Goal: Information Seeking & Learning: Check status

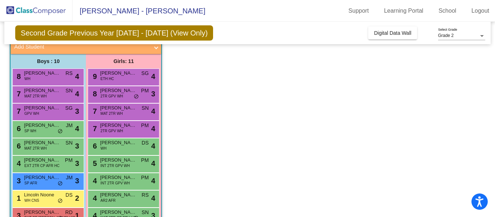
scroll to position [56, 0]
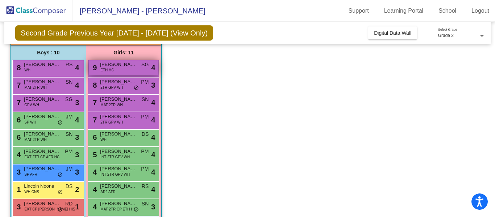
click at [123, 68] on div "9 Zanora Morrison ETH HC SG lock do_not_disturb_alt 4" at bounding box center [123, 67] width 69 height 15
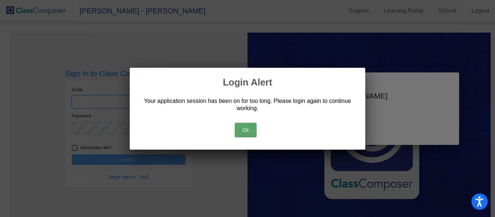
type input "[EMAIL_ADDRESS][DOMAIN_NAME]"
click at [245, 127] on button "Ok" at bounding box center [246, 130] width 22 height 14
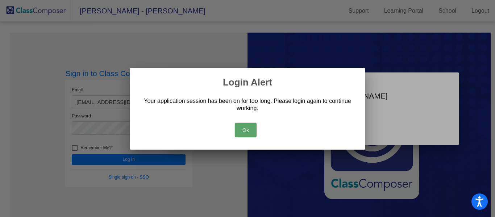
click at [247, 135] on button "Ok" at bounding box center [246, 130] width 22 height 14
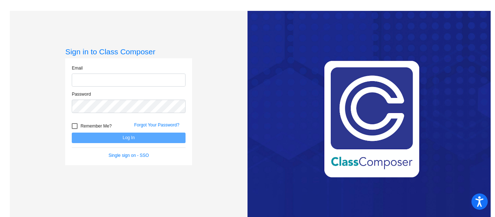
type input "[EMAIL_ADDRESS][DOMAIN_NAME]"
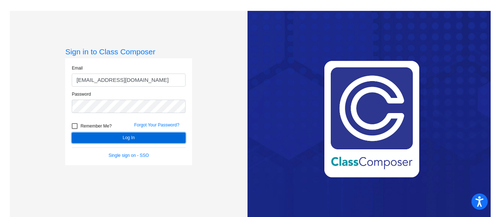
click at [149, 138] on button "Log In" at bounding box center [129, 138] width 114 height 11
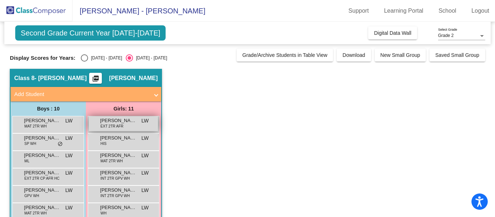
click at [104, 125] on span "EXT 2TR AFR" at bounding box center [111, 126] width 23 height 5
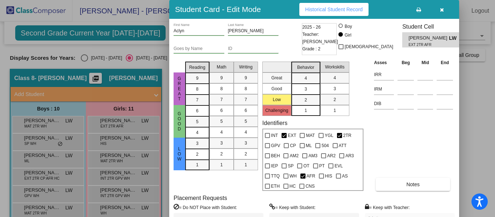
drag, startPoint x: 495, startPoint y: 33, endPoint x: 494, endPoint y: 42, distance: 9.1
click at [494, 42] on div at bounding box center [247, 108] width 495 height 217
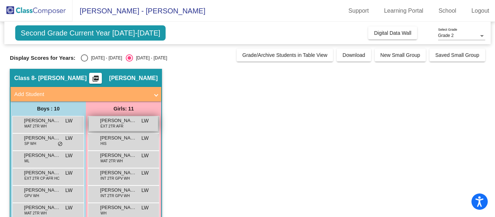
click at [119, 125] on span "EXT 2TR AFR" at bounding box center [111, 126] width 23 height 5
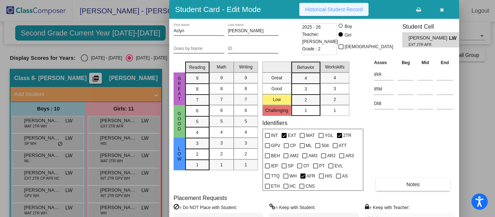
click at [333, 11] on span "Historical Student Record" at bounding box center [334, 10] width 58 height 6
click at [114, 141] on div at bounding box center [247, 108] width 495 height 217
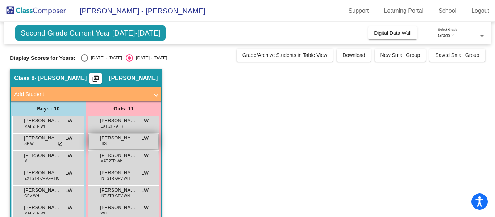
click at [115, 142] on div "[PERSON_NAME] HIS LW lock do_not_disturb_alt" at bounding box center [123, 141] width 69 height 15
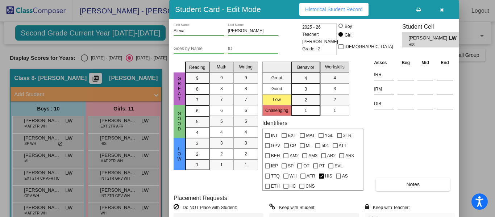
click at [332, 7] on span "Historical Student Record" at bounding box center [334, 10] width 58 height 6
click at [120, 160] on div at bounding box center [247, 108] width 495 height 217
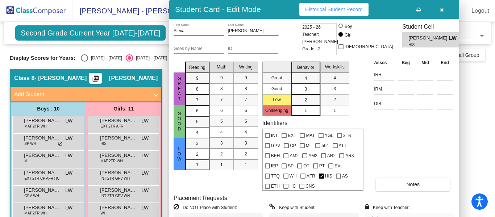
click at [120, 160] on span "MAT 2TR WH" at bounding box center [111, 160] width 22 height 5
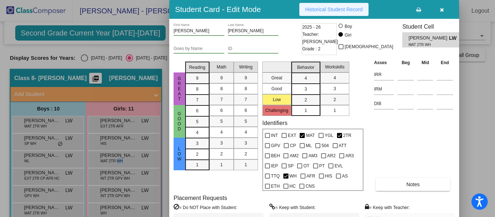
click at [355, 8] on span "Historical Student Record" at bounding box center [334, 10] width 58 height 6
click at [129, 179] on div at bounding box center [247, 108] width 495 height 217
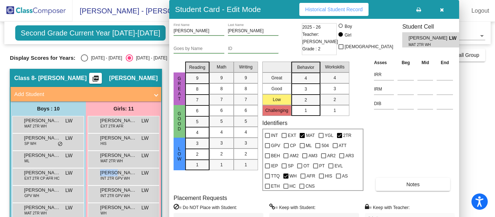
click at [129, 179] on div "[PERSON_NAME] INT 2TR GPV WH LW lock do_not_disturb_alt" at bounding box center [123, 175] width 69 height 15
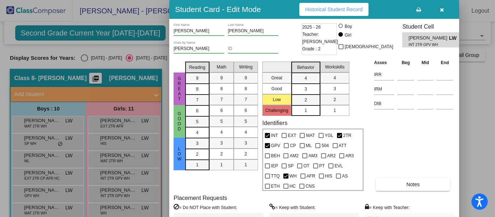
drag, startPoint x: 495, startPoint y: 31, endPoint x: 494, endPoint y: 36, distance: 5.1
click at [494, 36] on div at bounding box center [247, 108] width 495 height 217
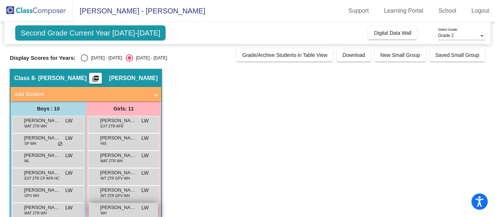
click at [128, 210] on span "[PERSON_NAME]" at bounding box center [118, 207] width 36 height 7
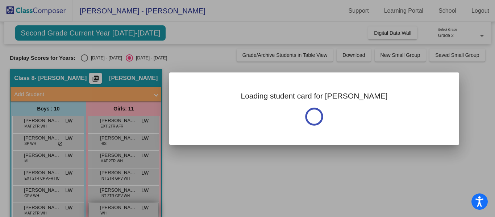
click at [128, 210] on div at bounding box center [247, 108] width 495 height 217
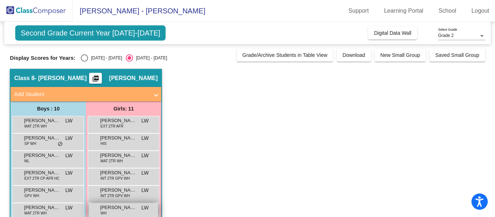
click at [128, 209] on span "[PERSON_NAME]" at bounding box center [118, 207] width 36 height 7
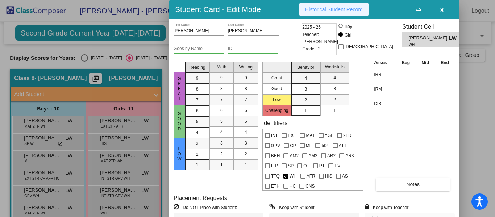
click at [345, 11] on span "Historical Student Record" at bounding box center [334, 10] width 58 height 6
drag, startPoint x: 167, startPoint y: 116, endPoint x: 166, endPoint y: 148, distance: 32.3
click at [166, 148] on div at bounding box center [247, 108] width 495 height 217
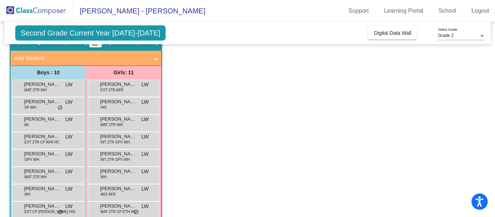
scroll to position [102, 0]
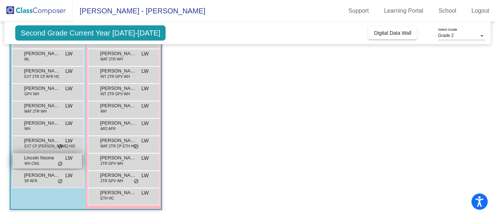
click at [38, 155] on span "Lincoln Noone" at bounding box center [42, 157] width 36 height 7
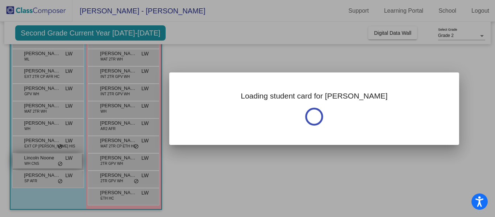
click at [38, 155] on div at bounding box center [247, 108] width 495 height 217
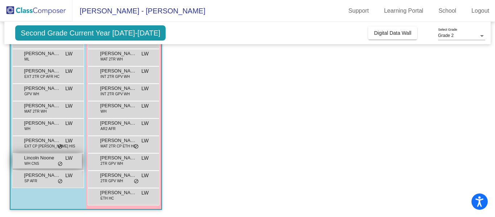
click at [38, 155] on span "Lincoln Noone" at bounding box center [42, 157] width 36 height 7
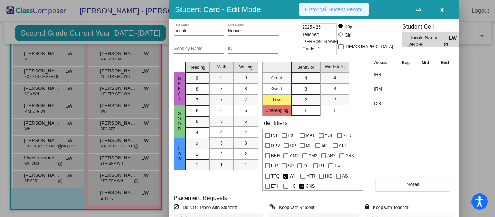
click at [338, 9] on span "Historical Student Record" at bounding box center [334, 10] width 58 height 6
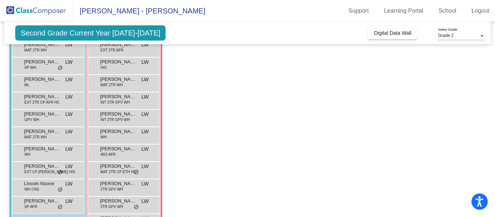
scroll to position [83, 0]
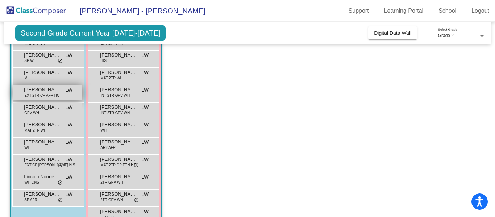
click at [46, 91] on span "[PERSON_NAME]" at bounding box center [42, 89] width 36 height 7
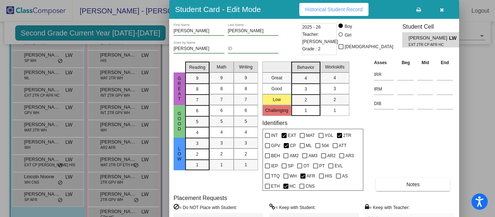
click at [326, 8] on span "Historical Student Record" at bounding box center [334, 10] width 58 height 6
click at [38, 163] on div at bounding box center [247, 108] width 495 height 217
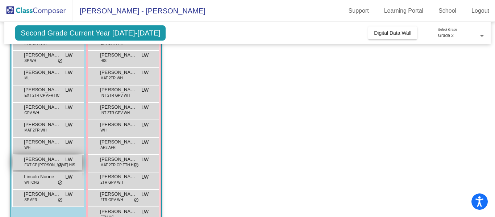
click at [42, 164] on span "EXT CP [PERSON_NAME] HIS" at bounding box center [49, 164] width 51 height 5
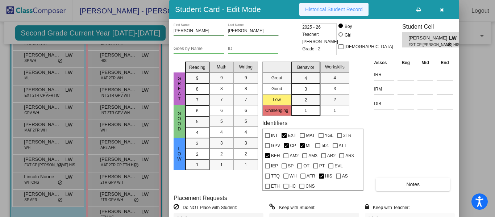
click at [325, 11] on span "Historical Student Record" at bounding box center [334, 10] width 58 height 6
drag, startPoint x: 494, startPoint y: 82, endPoint x: 494, endPoint y: 110, distance: 28.3
click at [494, 110] on div at bounding box center [247, 108] width 495 height 217
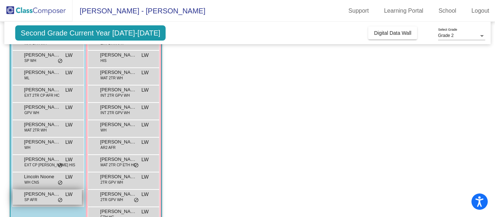
click at [42, 196] on span "[PERSON_NAME]" at bounding box center [42, 194] width 36 height 7
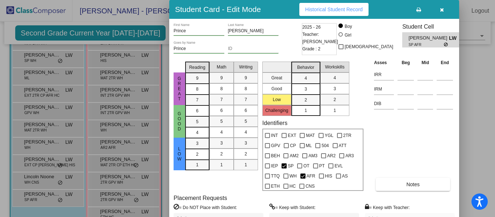
click at [303, 13] on button "Historical Student Record" at bounding box center [333, 9] width 69 height 13
click at [37, 111] on div at bounding box center [247, 108] width 495 height 217
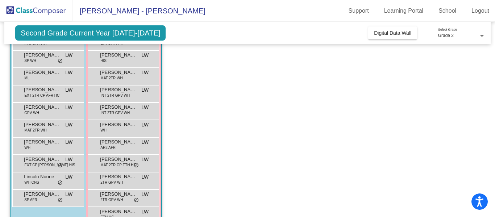
click at [37, 111] on span "GPV WH" at bounding box center [31, 112] width 15 height 5
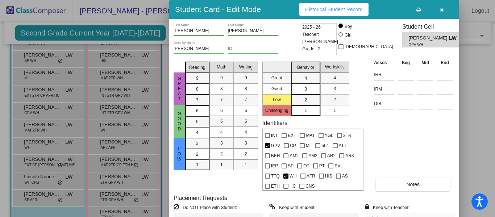
click at [308, 9] on span "Historical Student Record" at bounding box center [334, 10] width 58 height 6
click at [48, 74] on div at bounding box center [247, 108] width 495 height 217
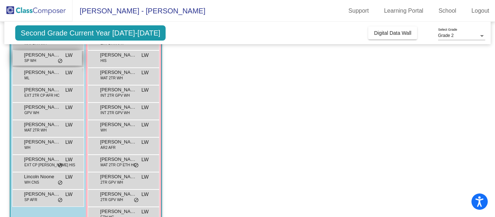
click at [50, 61] on div "[PERSON_NAME] WH LW lock do_not_disturb_alt" at bounding box center [47, 58] width 69 height 15
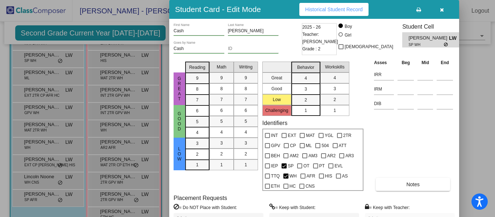
click at [321, 7] on span "Historical Student Record" at bounding box center [334, 10] width 58 height 6
click at [45, 133] on div at bounding box center [247, 108] width 495 height 217
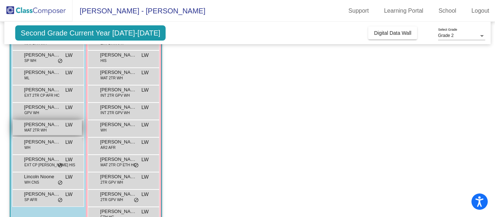
click at [47, 131] on div "[PERSON_NAME] MAT 2TR WH LW lock do_not_disturb_alt" at bounding box center [47, 127] width 69 height 15
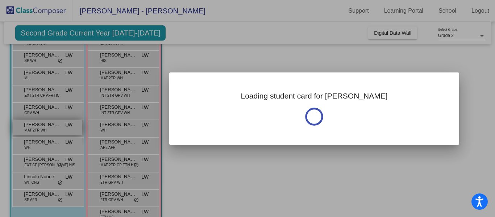
click at [47, 131] on div at bounding box center [247, 108] width 495 height 217
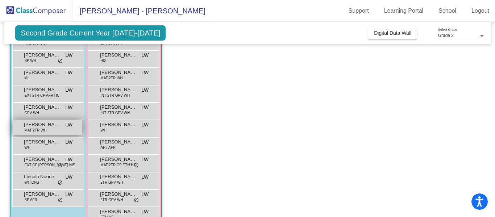
click at [47, 131] on div "[PERSON_NAME] MAT 2TR WH LW lock do_not_disturb_alt" at bounding box center [47, 127] width 69 height 15
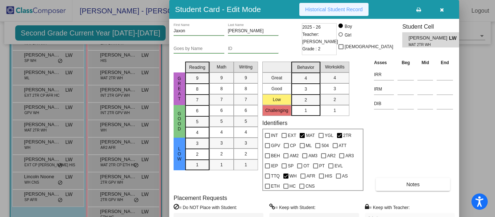
click at [344, 7] on span "Historical Student Record" at bounding box center [334, 10] width 58 height 6
drag, startPoint x: 494, startPoint y: 107, endPoint x: 495, endPoint y: 25, distance: 82.2
click at [495, 25] on div at bounding box center [247, 108] width 495 height 217
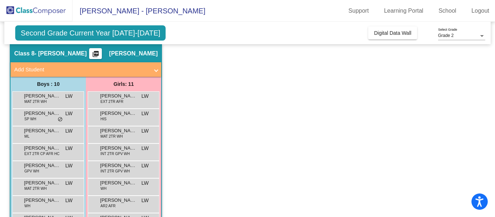
scroll to position [0, 0]
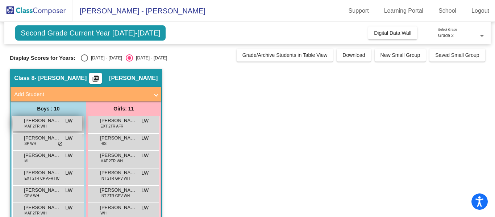
click at [33, 122] on span "[PERSON_NAME]" at bounding box center [42, 120] width 36 height 7
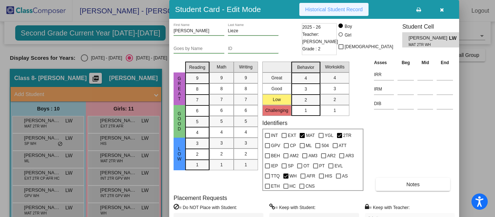
click at [333, 8] on span "Historical Student Record" at bounding box center [334, 10] width 58 height 6
